Goal: Task Accomplishment & Management: Use online tool/utility

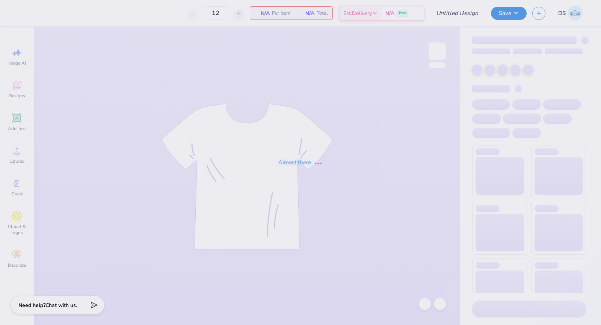
type input "CHIO semi formal"
type input "50"
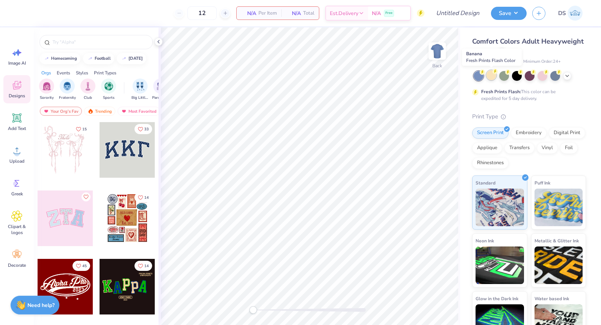
click at [489, 77] on div at bounding box center [491, 75] width 10 height 10
click at [529, 78] on div at bounding box center [529, 75] width 10 height 10
click at [90, 89] on img "filter for Club" at bounding box center [88, 85] width 8 height 9
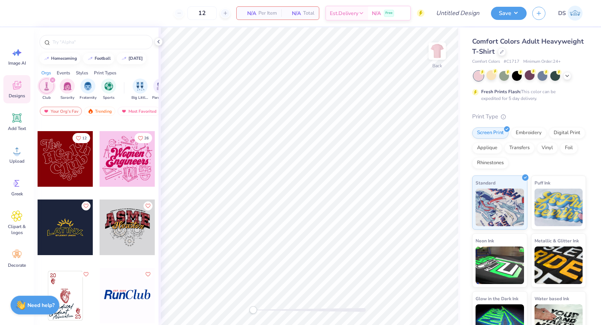
scroll to position [224, 0]
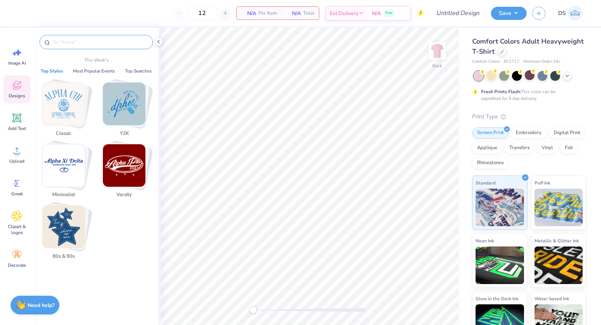
click at [92, 43] on input "text" at bounding box center [100, 42] width 96 height 8
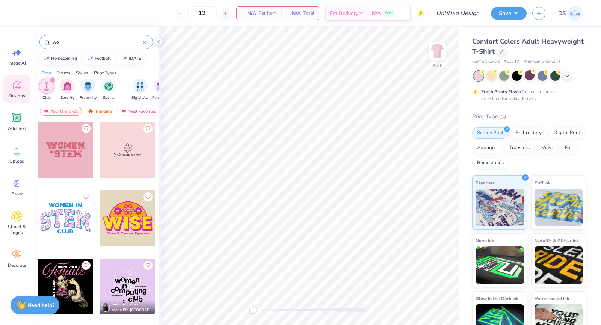
type input "w"
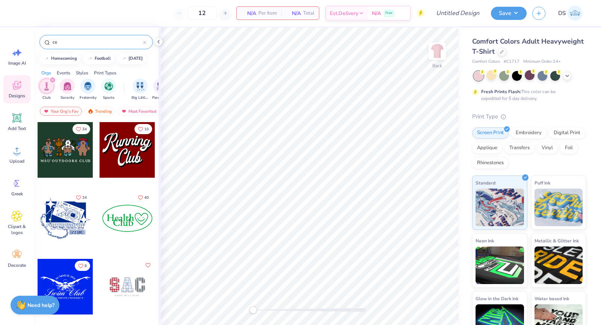
type input "c"
type input "f"
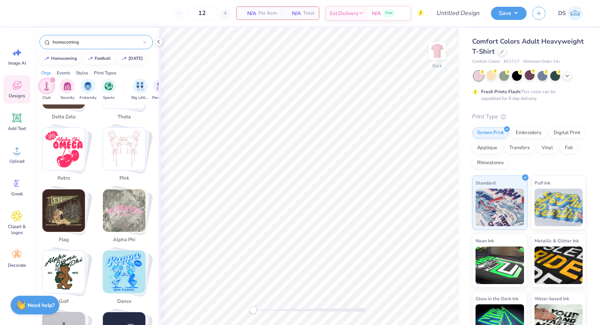
scroll to position [747, 0]
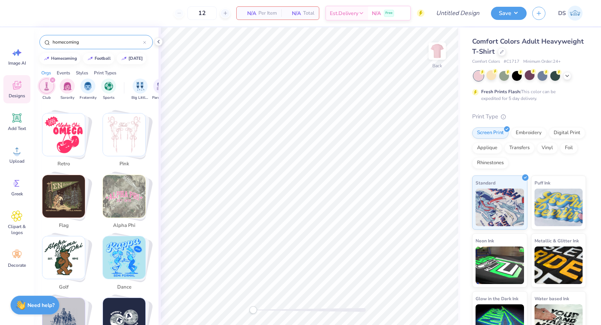
drag, startPoint x: 93, startPoint y: 37, endPoint x: 59, endPoint y: 41, distance: 34.3
click at [59, 41] on div "homecoming" at bounding box center [95, 42] width 113 height 14
click at [59, 41] on input "homecoming" at bounding box center [97, 42] width 91 height 8
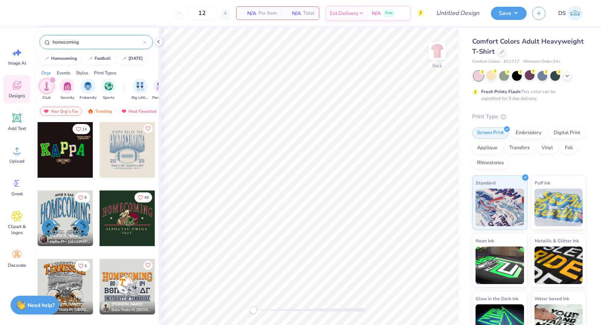
click at [59, 41] on input "homecoming" at bounding box center [97, 42] width 91 height 8
type input "football"
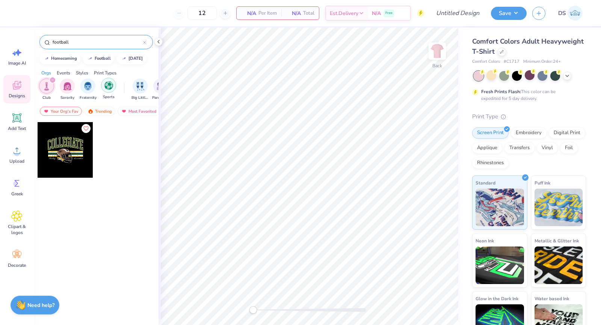
click at [109, 90] on div "filter for Sports" at bounding box center [108, 85] width 15 height 15
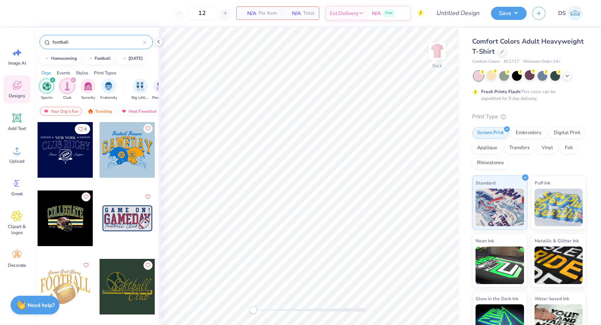
click at [73, 78] on div "filter for Club" at bounding box center [73, 80] width 7 height 7
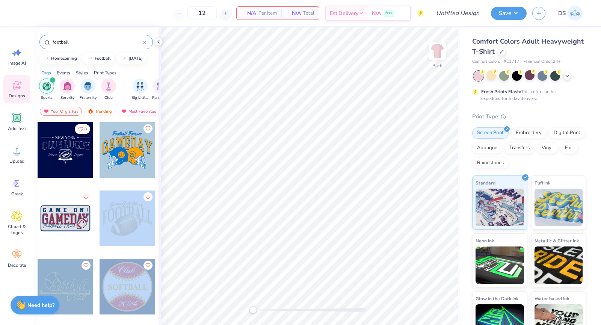
click at [301, 145] on div "12 N/A Per Item N/A Total Est. Delivery N/A Free Design Title Save DS Image AI …" at bounding box center [300, 162] width 601 height 325
click at [139, 217] on div at bounding box center [127, 218] width 56 height 56
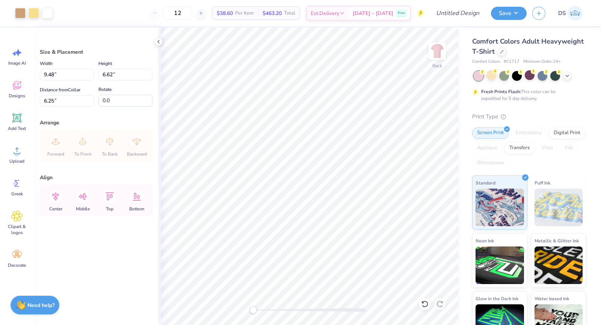
type input "9.48"
type input "6.62"
type input "6.25"
click at [319, 128] on li "Cut" at bounding box center [338, 131] width 59 height 15
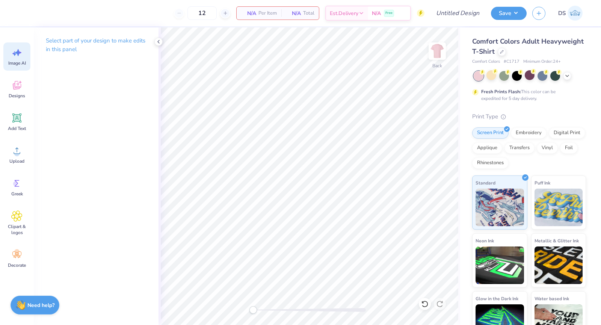
click at [19, 50] on icon at bounding box center [16, 52] width 11 height 11
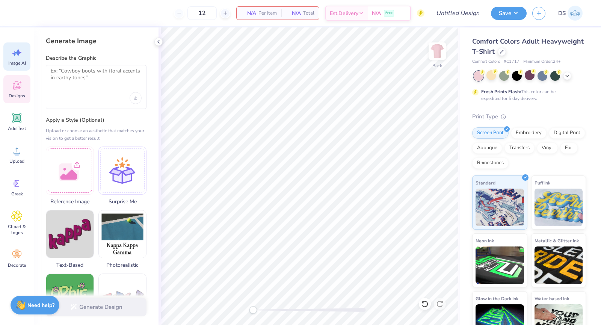
click at [19, 88] on icon at bounding box center [16, 86] width 7 height 6
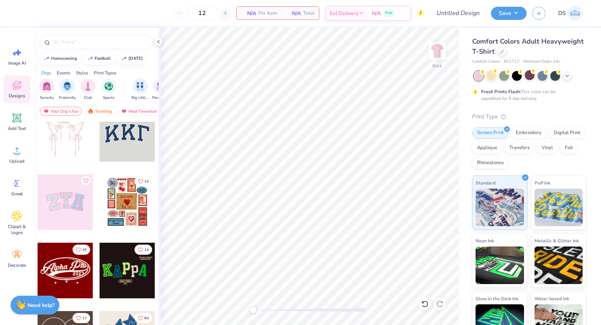
scroll to position [17, 0]
click at [111, 82] on img "filter for Sports" at bounding box center [108, 85] width 9 height 9
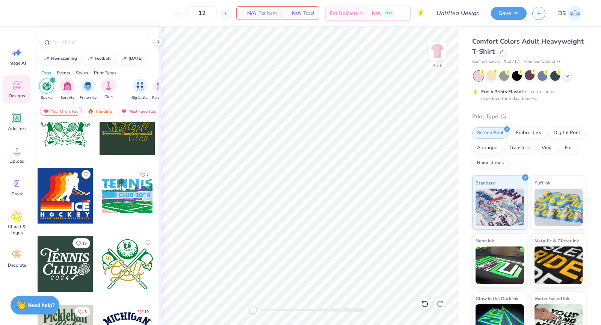
scroll to position [2892, 0]
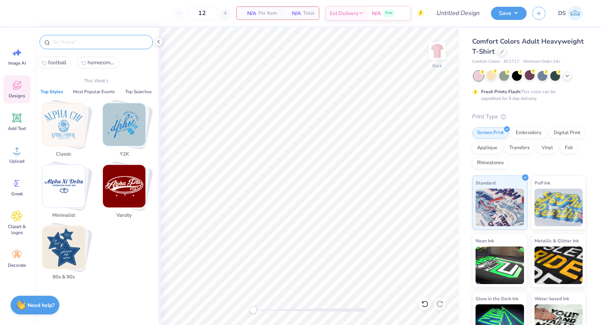
click at [90, 42] on input "text" at bounding box center [100, 42] width 96 height 8
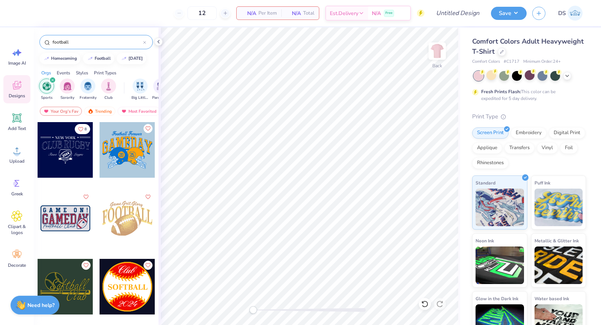
type input "football"
click at [143, 43] on icon at bounding box center [144, 42] width 3 height 3
type input "f"
type input "tennis"
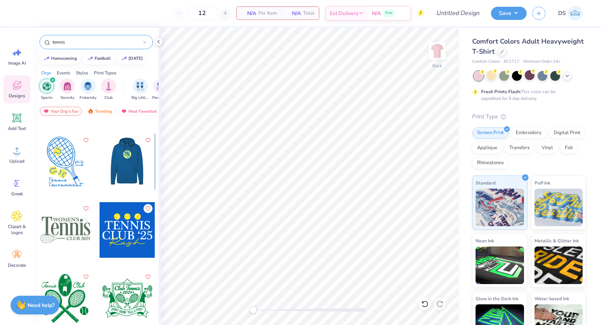
scroll to position [0, 0]
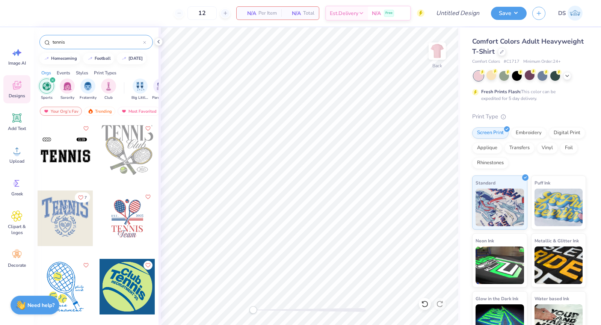
click at [120, 149] on div at bounding box center [127, 150] width 56 height 56
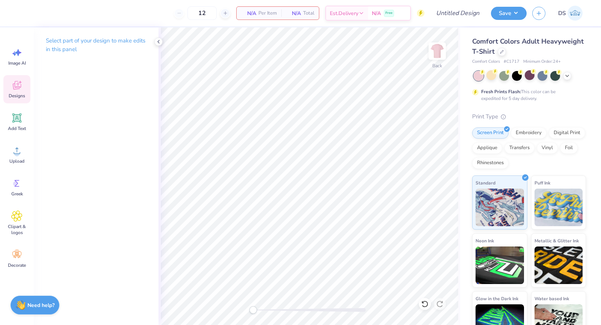
click at [14, 98] on span "Designs" at bounding box center [17, 96] width 17 height 6
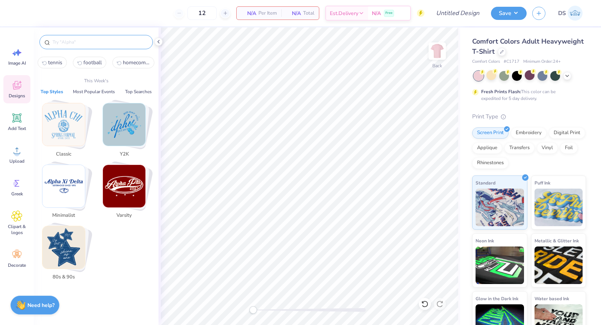
click at [117, 40] on input "text" at bounding box center [100, 42] width 96 height 8
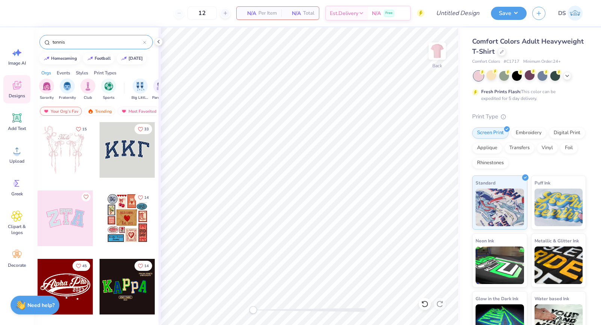
type input "tennis"
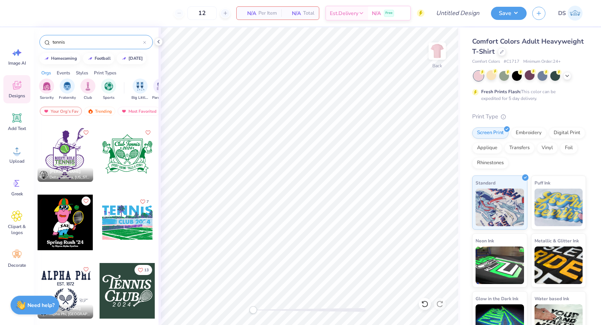
scroll to position [613, 0]
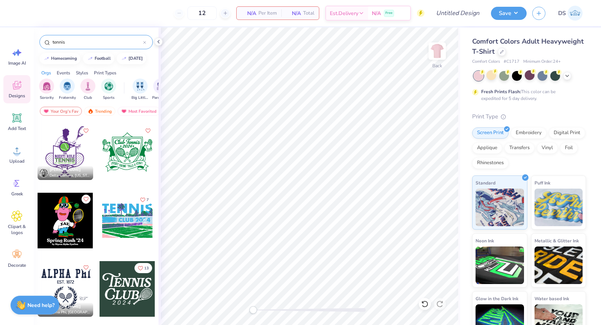
click at [111, 145] on div at bounding box center [127, 152] width 56 height 56
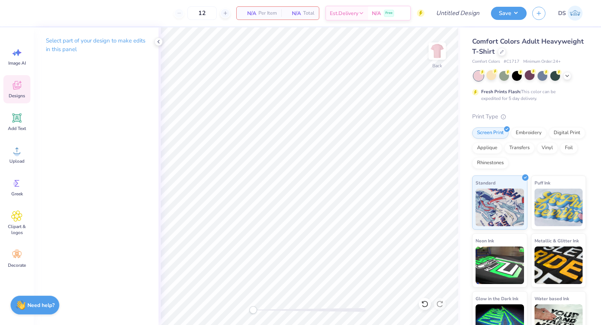
click at [10, 88] on div "Designs" at bounding box center [16, 89] width 27 height 28
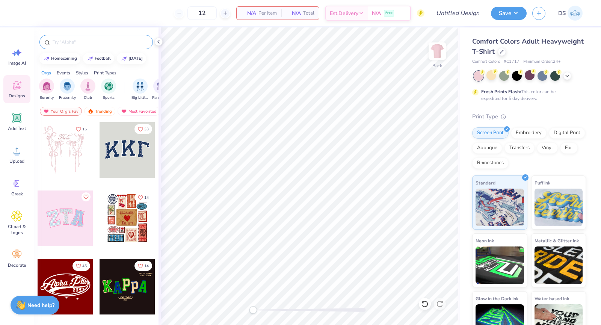
click at [95, 36] on div at bounding box center [95, 42] width 113 height 14
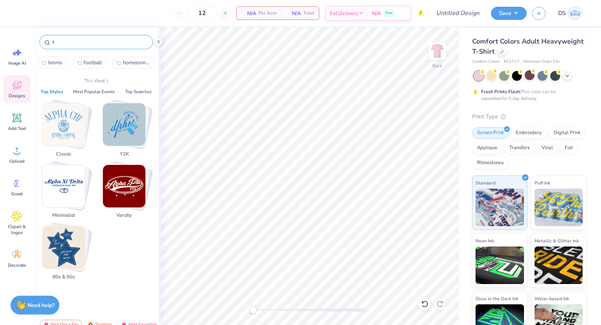
click at [95, 41] on input "t" at bounding box center [100, 42] width 96 height 8
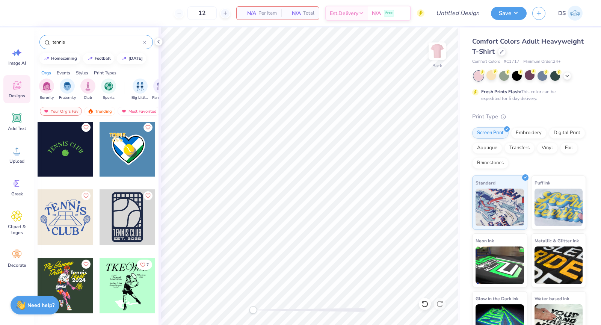
scroll to position [1408, 0]
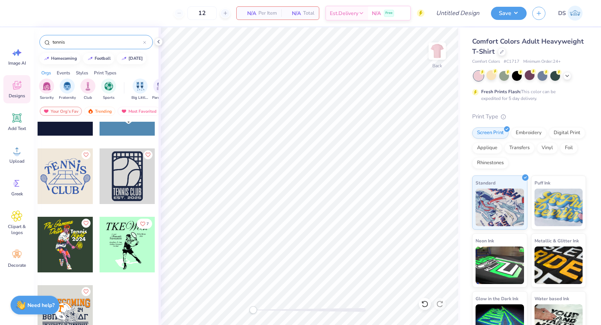
type input "tennis"
click at [70, 170] on div at bounding box center [66, 176] width 56 height 56
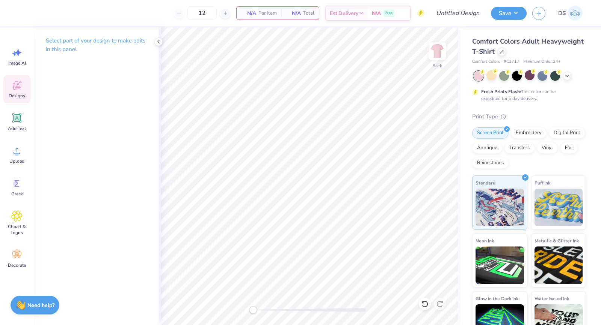
click at [28, 89] on div "Designs" at bounding box center [16, 89] width 27 height 28
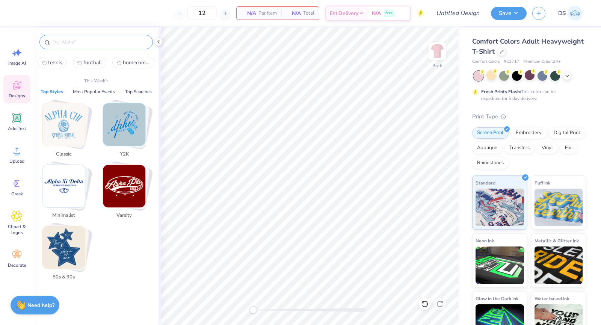
click at [100, 40] on input "text" at bounding box center [100, 42] width 96 height 8
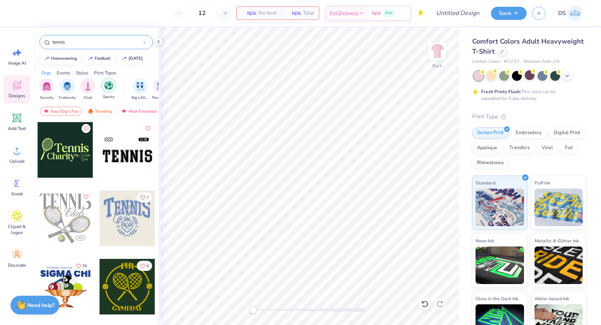
type input "tennis"
click at [105, 87] on img "filter for Sports" at bounding box center [108, 85] width 9 height 9
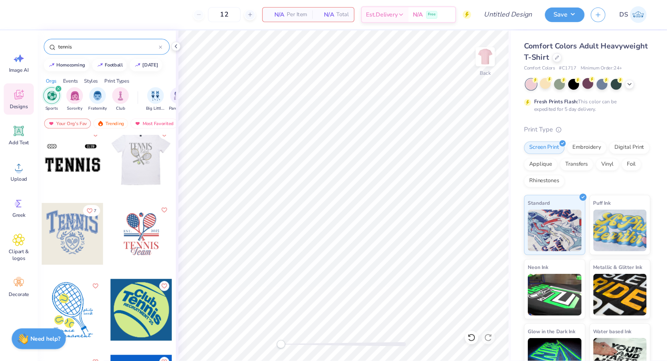
scroll to position [0, 0]
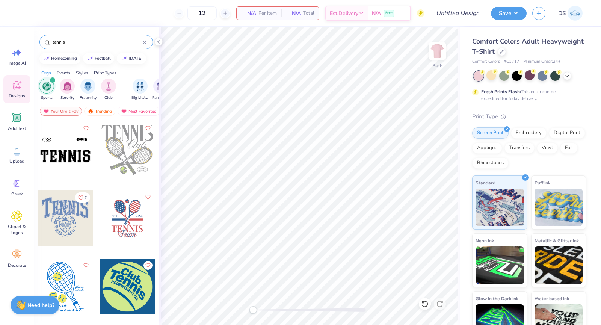
click at [124, 163] on div at bounding box center [127, 150] width 56 height 56
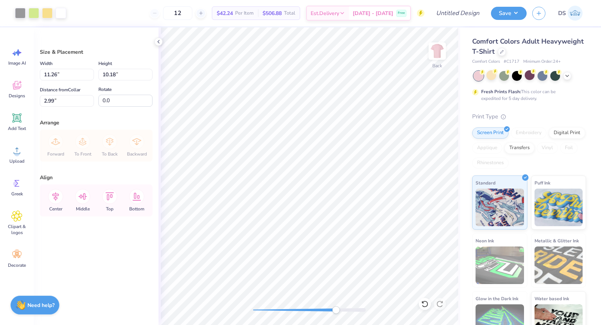
click at [336, 309] on div at bounding box center [309, 310] width 113 height 4
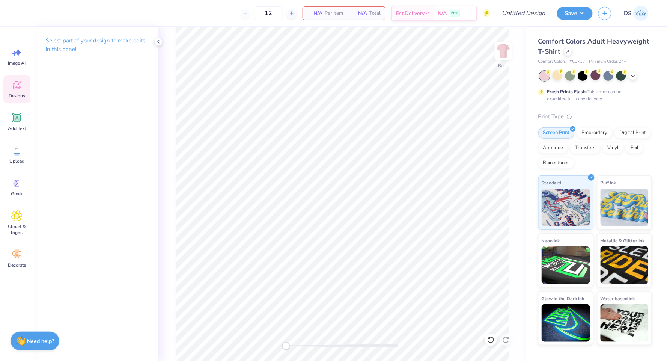
click at [12, 87] on icon at bounding box center [16, 85] width 11 height 11
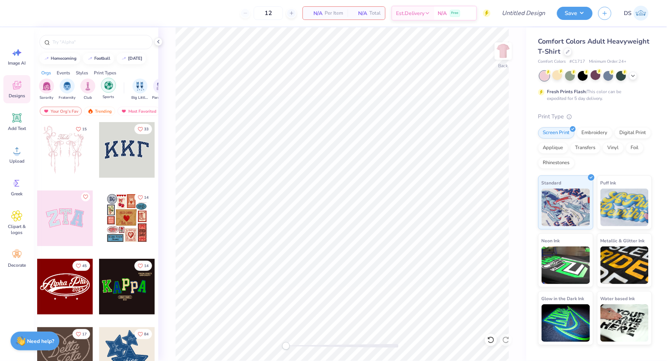
click at [102, 81] on div "filter for Sports" at bounding box center [108, 85] width 15 height 15
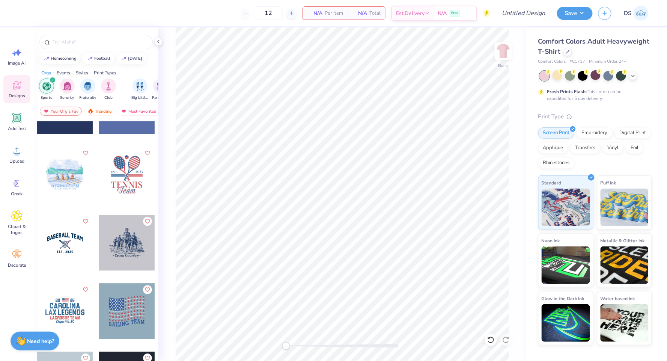
scroll to position [590, 0]
click at [116, 172] on div at bounding box center [127, 175] width 56 height 56
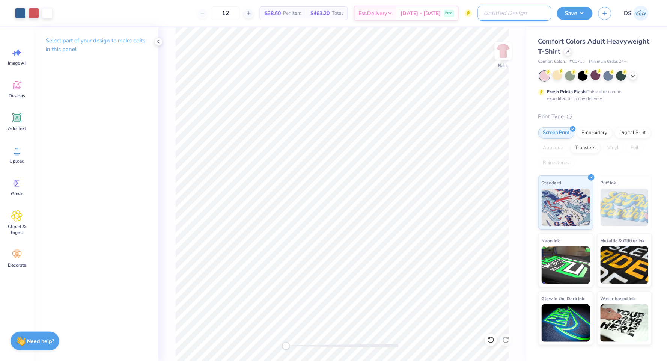
click at [537, 14] on input "Design Title" at bounding box center [515, 13] width 74 height 15
click at [499, 9] on input "tennis for training" at bounding box center [515, 13] width 74 height 15
type input "tennis - for training"
click at [575, 9] on button "Save" at bounding box center [575, 12] width 36 height 13
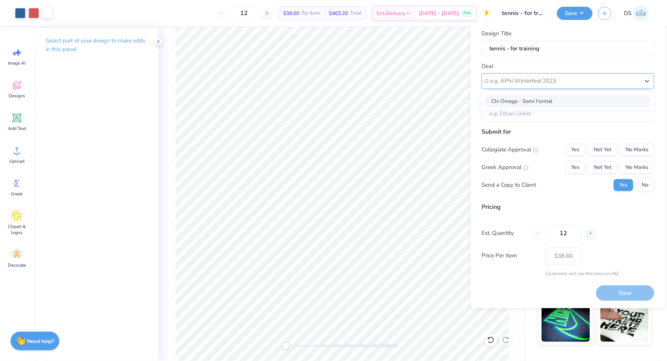
click at [548, 83] on div at bounding box center [564, 81] width 149 height 10
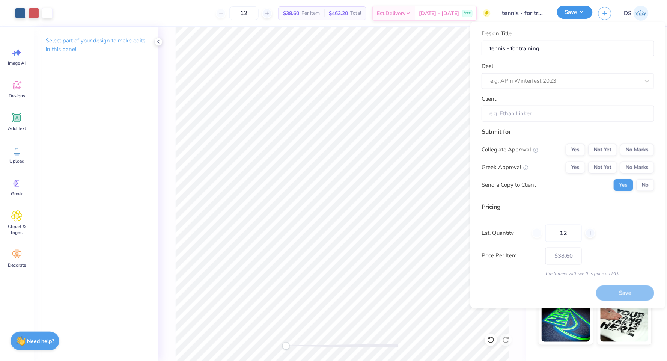
click at [579, 14] on button "Save" at bounding box center [575, 12] width 36 height 13
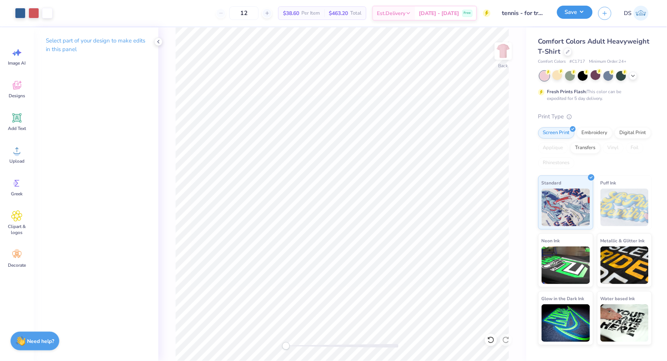
click at [579, 14] on button "Save" at bounding box center [575, 12] width 36 height 13
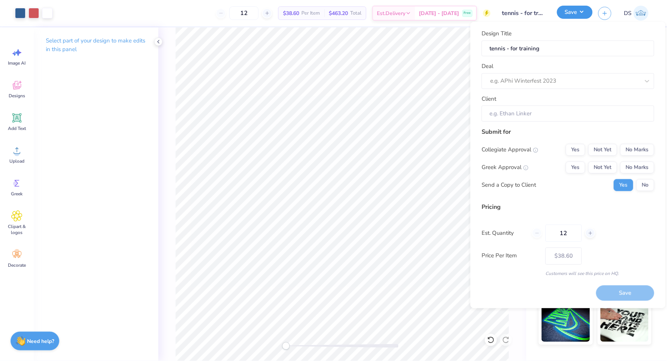
click at [581, 12] on button "Save" at bounding box center [575, 12] width 36 height 13
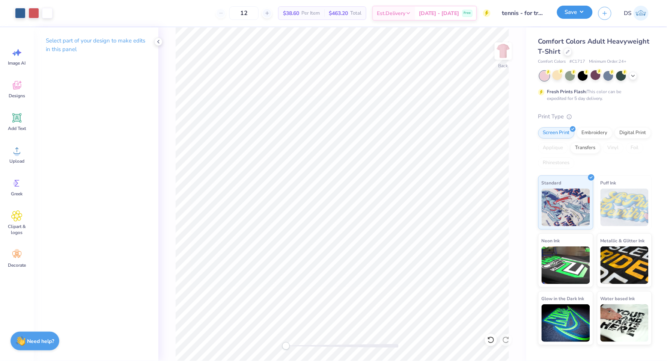
click at [581, 12] on button "Save" at bounding box center [575, 12] width 36 height 13
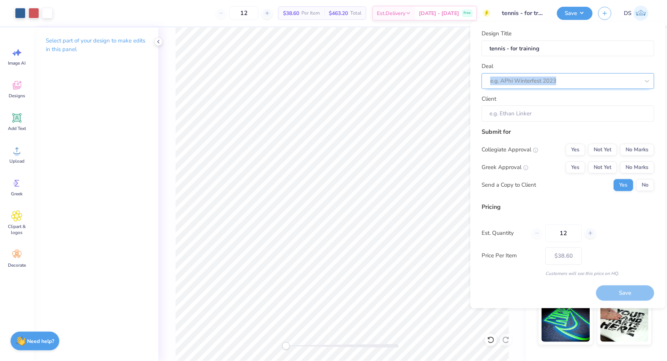
drag, startPoint x: 566, startPoint y: 70, endPoint x: 565, endPoint y: 80, distance: 9.4
click at [565, 80] on div "Deal e.g. APhi Winterfest 2023" at bounding box center [568, 75] width 173 height 27
click at [565, 80] on div at bounding box center [557, 81] width 134 height 10
click at [560, 101] on div "Tennis - Fall Merch" at bounding box center [568, 101] width 167 height 12
type input "Daniella Sison"
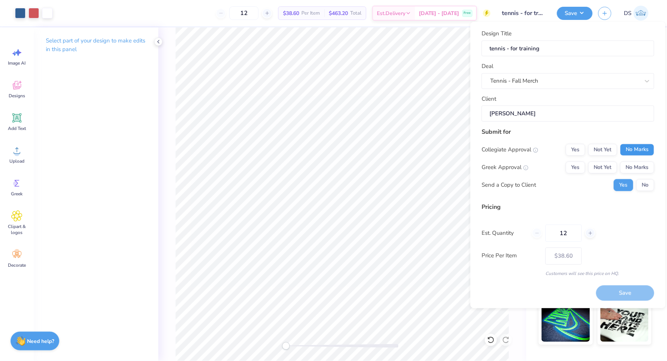
click at [600, 148] on button "No Marks" at bounding box center [637, 149] width 34 height 12
click at [600, 163] on button "No Marks" at bounding box center [637, 167] width 34 height 12
click at [600, 185] on button "No" at bounding box center [645, 185] width 18 height 12
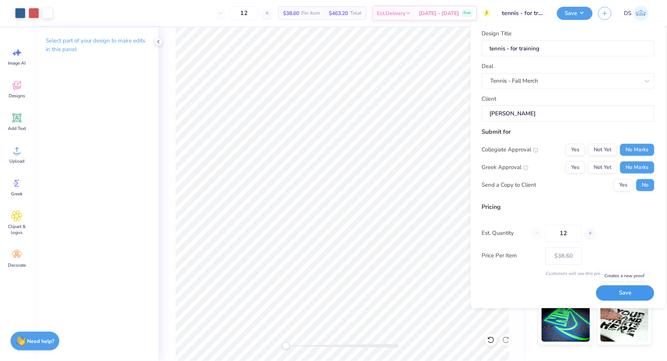
click at [600, 292] on button "Save" at bounding box center [625, 292] width 58 height 15
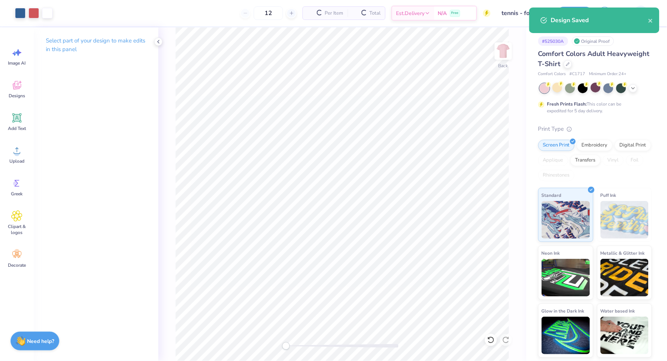
type input "$38.60"
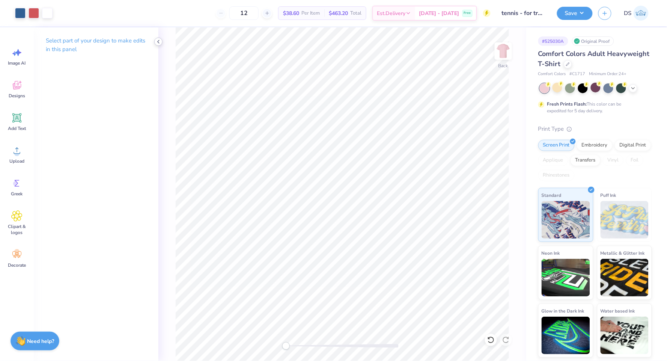
click at [160, 40] on icon at bounding box center [158, 42] width 6 height 6
